Goal: Task Accomplishment & Management: Manage account settings

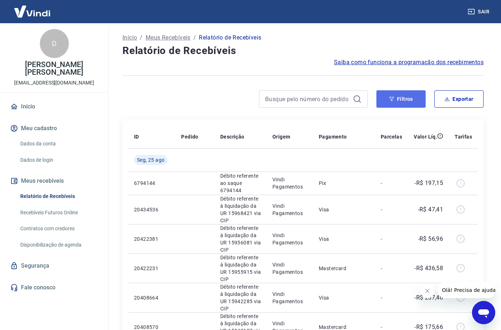
click at [409, 96] on button "Filtros" at bounding box center [400, 98] width 49 height 17
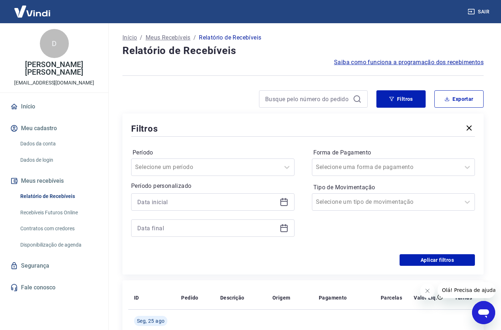
click at [281, 201] on icon at bounding box center [283, 201] width 7 height 1
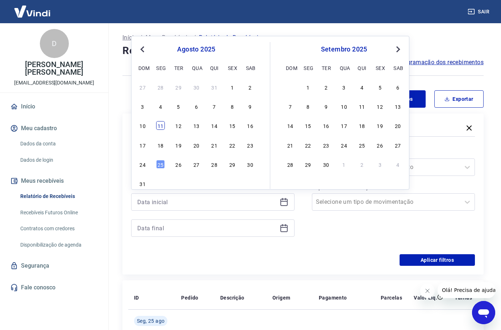
click at [161, 124] on div "11" at bounding box center [160, 125] width 9 height 9
type input "11/08/2025"
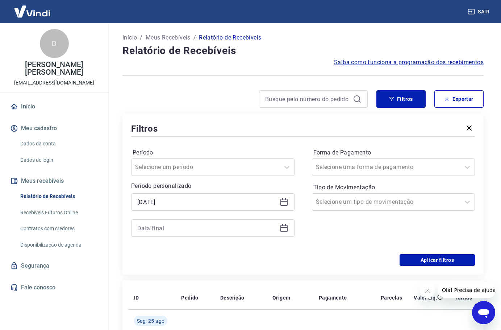
click at [285, 224] on icon at bounding box center [284, 227] width 9 height 9
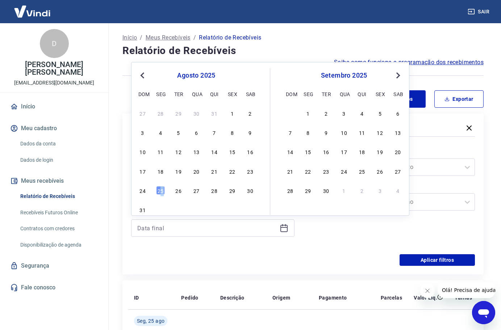
click at [162, 191] on div "25" at bounding box center [160, 190] width 9 height 9
type input "25/08/2025"
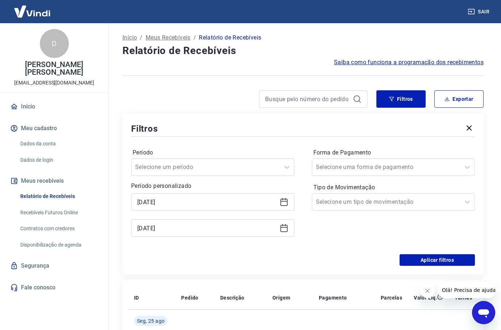
click at [159, 189] on p "Período personalizado" at bounding box center [212, 185] width 163 height 9
drag, startPoint x: 430, startPoint y: 259, endPoint x: 318, endPoint y: 159, distance: 150.6
click at [430, 259] on button "Aplicar filtros" at bounding box center [437, 260] width 75 height 12
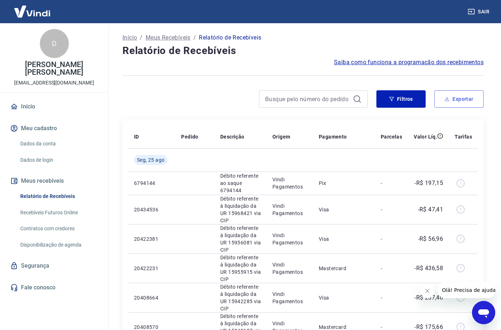
click at [460, 100] on button "Exportar" at bounding box center [458, 98] width 49 height 17
type input "11/08/2025"
type input "25/08/2025"
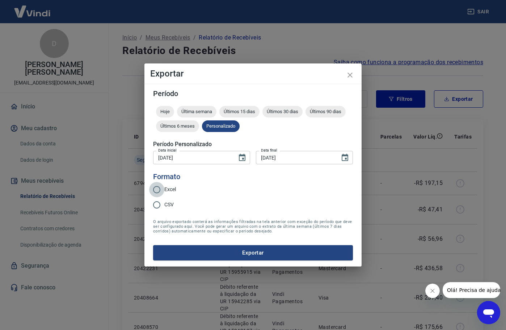
click at [156, 190] on input "Excel" at bounding box center [156, 189] width 15 height 15
radio input "true"
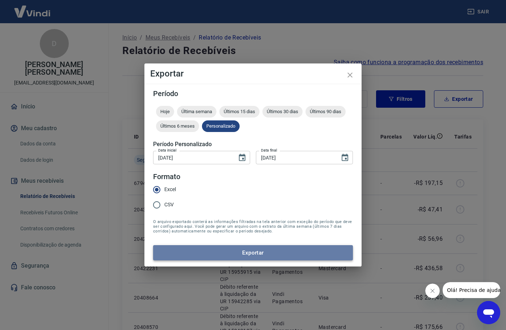
click at [263, 251] on button "Exportar" at bounding box center [253, 252] width 200 height 15
